Goal: Communication & Community: Answer question/provide support

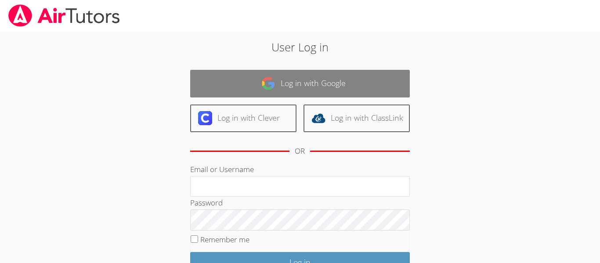
click at [271, 84] on img at bounding box center [268, 83] width 14 height 14
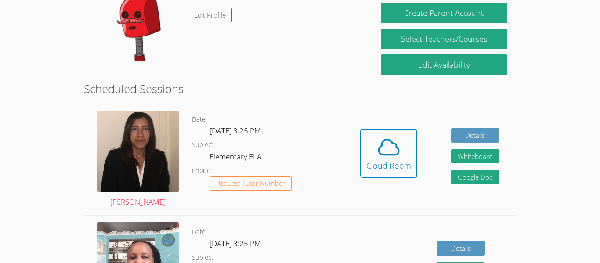
scroll to position [170, 0]
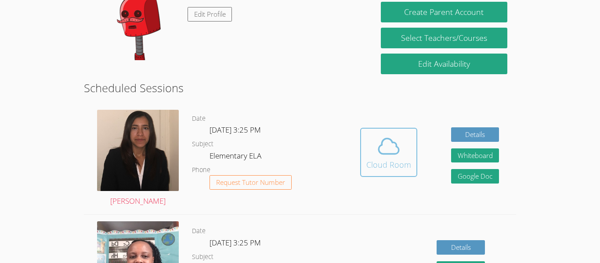
click at [401, 138] on span at bounding box center [388, 146] width 45 height 25
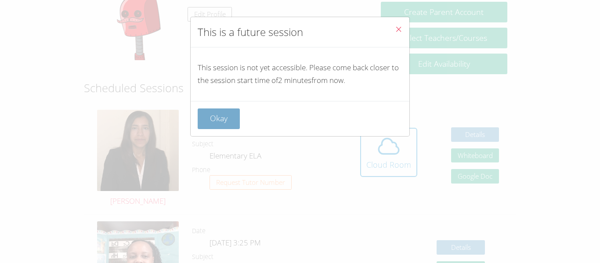
click at [231, 115] on button "Okay" at bounding box center [219, 119] width 42 height 21
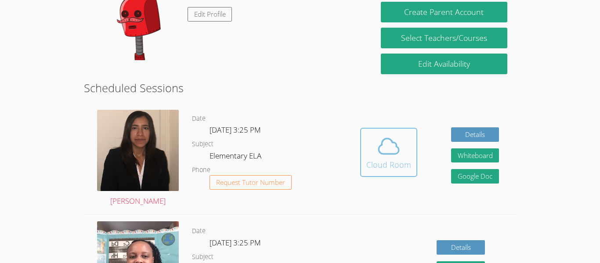
click at [381, 164] on div "Cloud Room" at bounding box center [388, 165] width 45 height 12
click at [379, 148] on icon at bounding box center [389, 145] width 20 height 15
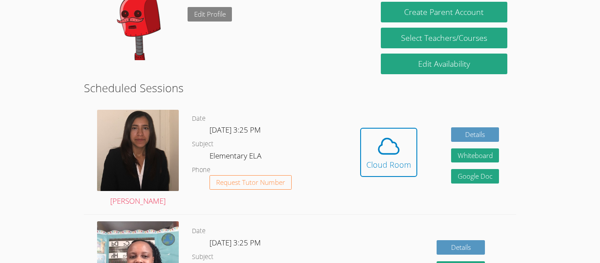
scroll to position [0, 0]
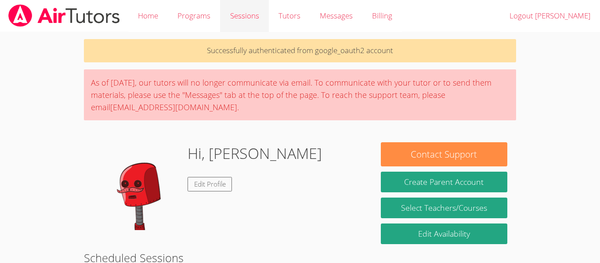
click at [221, 21] on link "Sessions" at bounding box center [244, 16] width 48 height 32
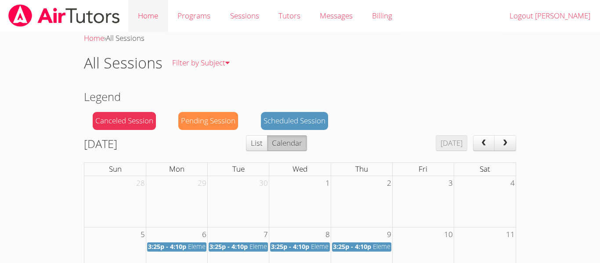
click at [152, 14] on link "Home" at bounding box center [148, 16] width 40 height 32
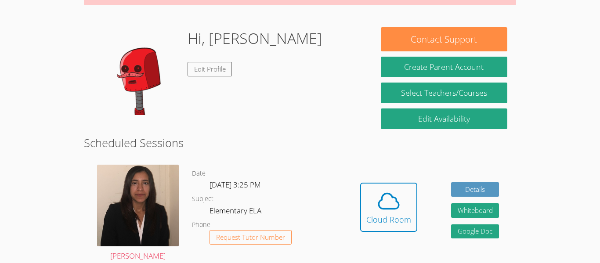
scroll to position [86, 0]
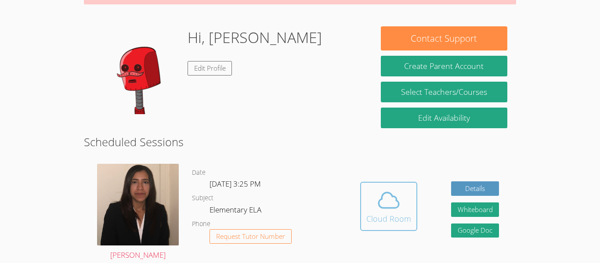
click at [398, 210] on icon at bounding box center [389, 200] width 25 height 25
click at [378, 191] on icon at bounding box center [389, 200] width 25 height 25
click at [416, 220] on button "Cloud Room" at bounding box center [388, 206] width 57 height 49
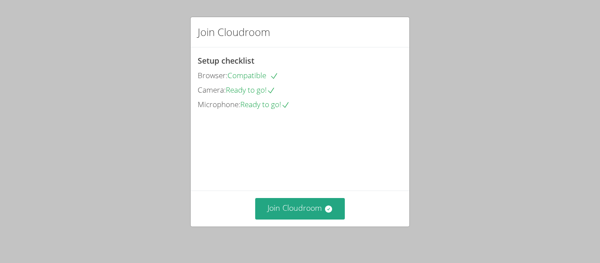
click at [94, 128] on div "Join Cloudroom Setup checklist Browser: Compatible Camera: Ready to go! Microph…" at bounding box center [300, 131] width 600 height 263
click at [0, 163] on div "Join Cloudroom Setup checklist Browser: Compatible Camera: Ready to go! Microph…" at bounding box center [300, 131] width 600 height 263
click at [287, 210] on button "Join Cloudroom" at bounding box center [300, 209] width 90 height 22
click at [324, 210] on icon at bounding box center [328, 209] width 9 height 9
click at [330, 203] on button "Join Cloudroom" at bounding box center [300, 209] width 90 height 22
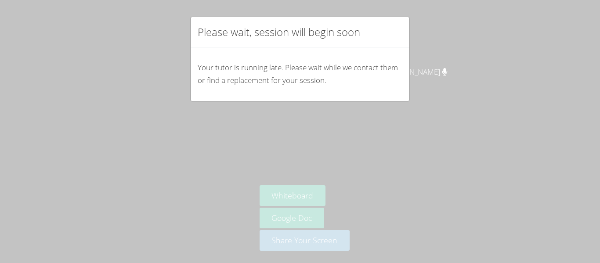
click at [140, 187] on div "Please wait, session will begin soon Your tutor is running late. Please wait wh…" at bounding box center [300, 131] width 600 height 263
click at [378, 85] on p "Your tutor is running late. Please wait while we contact them or find a replace…" at bounding box center [300, 74] width 205 height 25
click at [301, 66] on p "Your tutor is running late. Please wait while we contact them or find a replace…" at bounding box center [300, 74] width 205 height 25
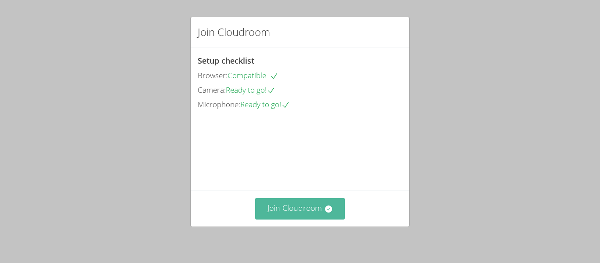
click at [327, 202] on button "Join Cloudroom" at bounding box center [300, 209] width 90 height 22
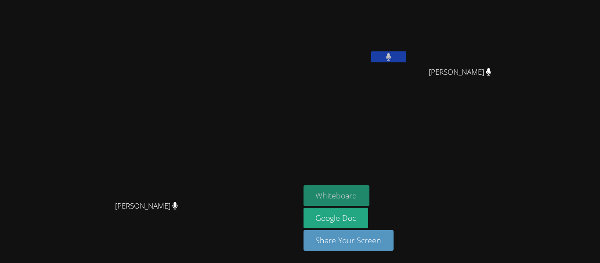
click at [370, 189] on button "Whiteboard" at bounding box center [337, 195] width 66 height 21
click at [406, 54] on button at bounding box center [388, 56] width 35 height 11
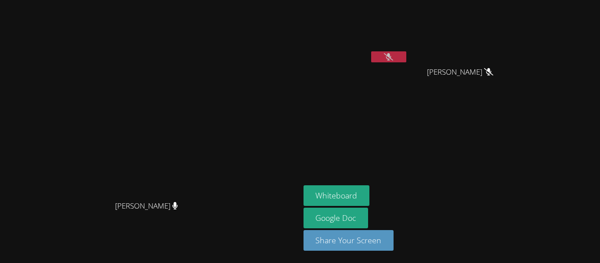
click at [406, 54] on button at bounding box center [388, 56] width 35 height 11
click at [406, 53] on button at bounding box center [388, 56] width 35 height 11
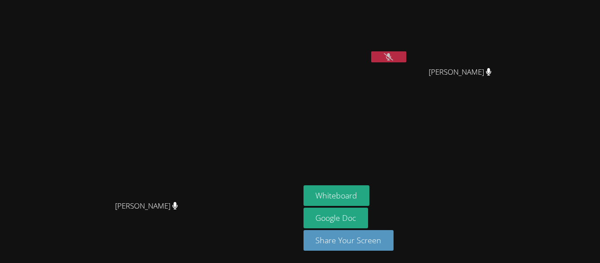
click at [393, 58] on icon at bounding box center [388, 56] width 9 height 7
click at [406, 61] on button at bounding box center [388, 56] width 35 height 11
drag, startPoint x: 232, startPoint y: 160, endPoint x: 240, endPoint y: 139, distance: 22.5
click at [216, 139] on video at bounding box center [150, 114] width 132 height 165
click at [216, 142] on video at bounding box center [150, 114] width 132 height 165
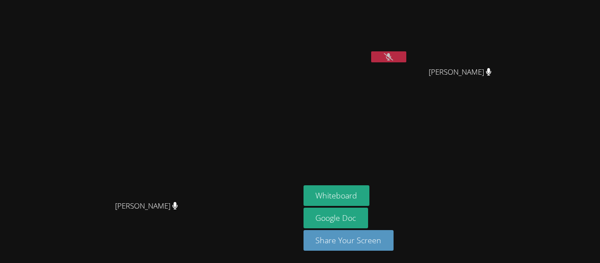
click at [408, 44] on video at bounding box center [356, 33] width 105 height 59
click at [393, 53] on icon at bounding box center [388, 56] width 9 height 7
click at [406, 54] on button at bounding box center [388, 56] width 35 height 11
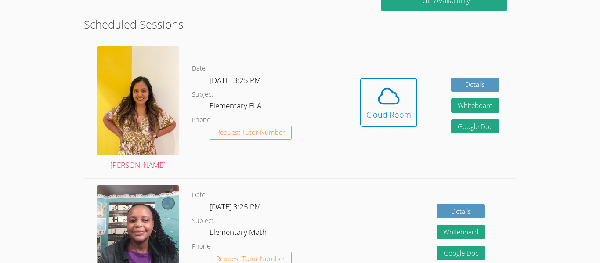
scroll to position [208, 0]
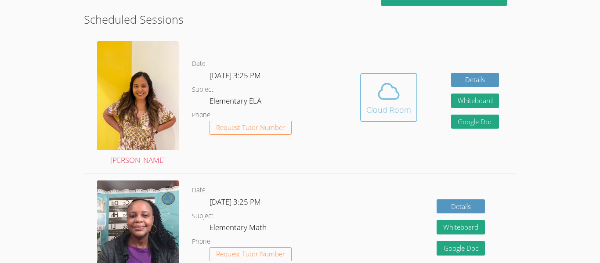
click at [381, 105] on div "Cloud Room" at bounding box center [388, 110] width 45 height 12
click at [381, 97] on icon at bounding box center [389, 91] width 25 height 25
click at [378, 87] on icon at bounding box center [389, 91] width 25 height 25
click at [364, 90] on button "Cloud Room" at bounding box center [388, 97] width 57 height 49
click at [384, 120] on button "Cloud Room" at bounding box center [388, 97] width 57 height 49
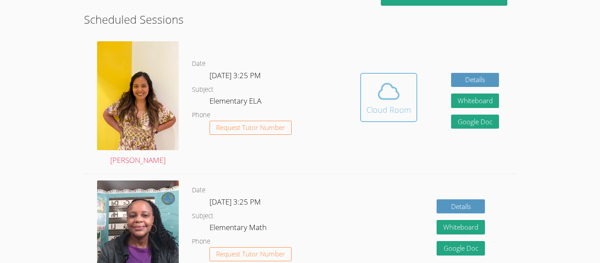
click at [398, 76] on button "Cloud Room" at bounding box center [388, 97] width 57 height 49
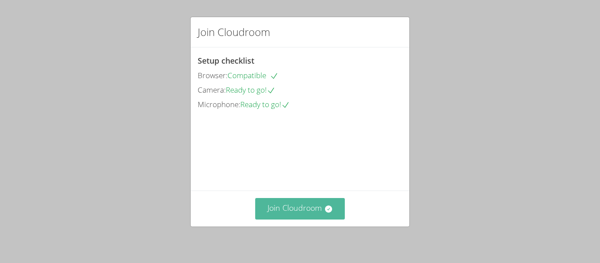
click at [302, 216] on button "Join Cloudroom" at bounding box center [300, 209] width 90 height 22
click at [302, 199] on button "Join Cloudroom" at bounding box center [300, 209] width 90 height 22
click at [319, 204] on button "Join Cloudroom" at bounding box center [300, 209] width 90 height 22
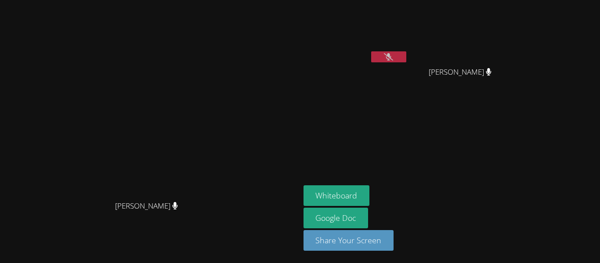
click at [406, 55] on button at bounding box center [388, 56] width 35 height 11
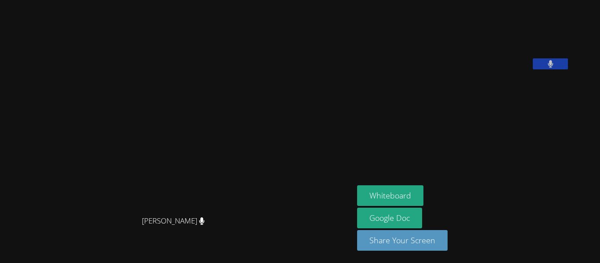
click at [243, 185] on video at bounding box center [177, 114] width 132 height 195
click at [247, 245] on div "Silvia Sigaran" at bounding box center [177, 228] width 347 height 35
click at [229, 199] on video at bounding box center [177, 114] width 132 height 195
click at [554, 68] on icon at bounding box center [551, 63] width 6 height 7
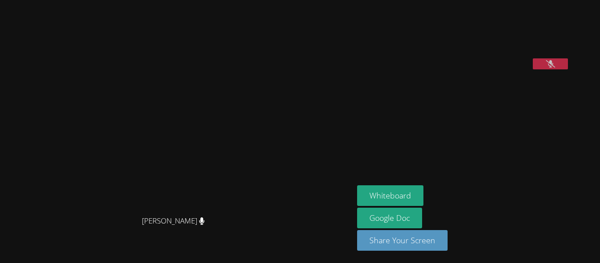
click at [568, 69] on button at bounding box center [550, 63] width 35 height 11
click at [348, 235] on div "Silvia Sigaran" at bounding box center [177, 228] width 347 height 35
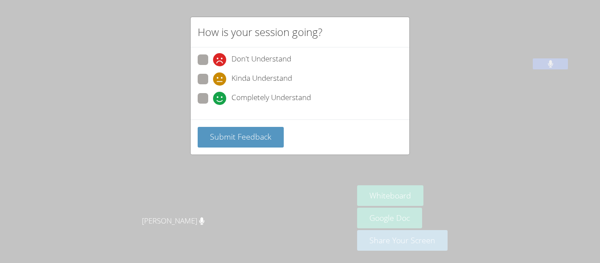
click at [252, 76] on span "Kinda Understand" at bounding box center [262, 79] width 61 height 13
click at [221, 76] on input "Kinda Understand" at bounding box center [216, 77] width 7 height 7
radio input "true"
click at [251, 76] on span "Kinda Understand" at bounding box center [262, 79] width 61 height 13
click at [221, 76] on input "Kinda Understand" at bounding box center [216, 77] width 7 height 7
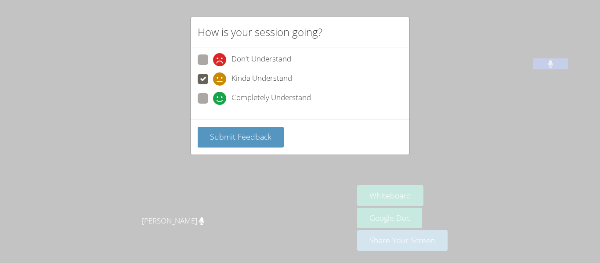
click at [218, 87] on div "Kinda Understand" at bounding box center [300, 82] width 205 height 16
click at [260, 130] on button "Submit Feedback" at bounding box center [241, 137] width 86 height 21
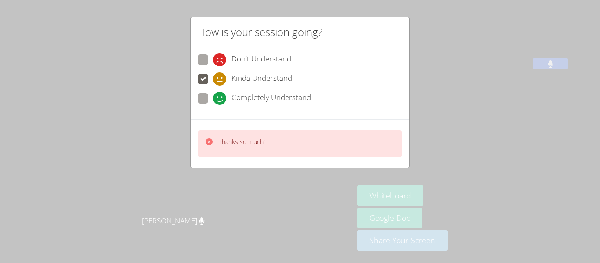
click at [273, 192] on div "How is your session going? Don't Understand Kinda Understand Completely Underst…" at bounding box center [300, 131] width 600 height 263
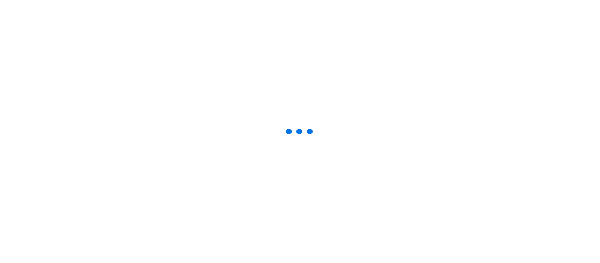
click at [300, 149] on icon at bounding box center [300, 114] width 132 height 88
click at [285, 182] on div at bounding box center [300, 131] width 600 height 263
click at [390, 155] on div at bounding box center [300, 131] width 600 height 263
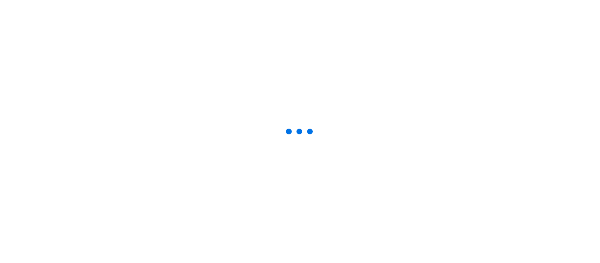
click at [388, 156] on div at bounding box center [300, 131] width 600 height 263
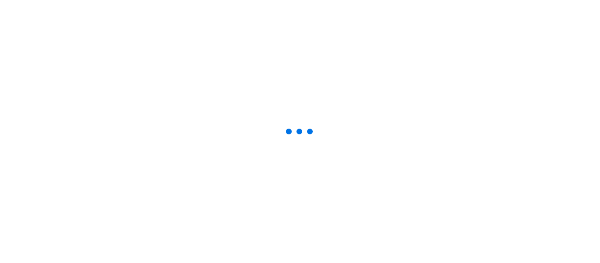
click at [388, 156] on div at bounding box center [300, 131] width 600 height 263
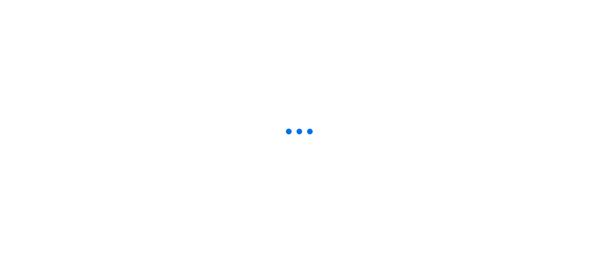
click at [388, 156] on div at bounding box center [300, 131] width 600 height 263
click at [400, 152] on div at bounding box center [300, 131] width 600 height 263
click at [377, 168] on div at bounding box center [300, 131] width 600 height 263
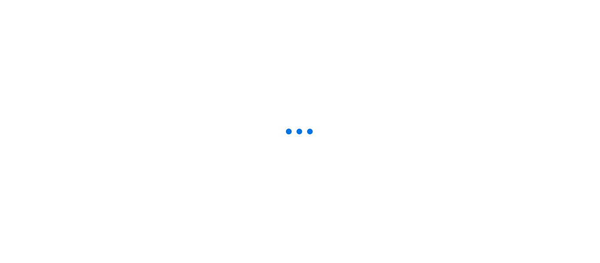
click at [377, 168] on div at bounding box center [300, 131] width 600 height 263
